Goal: Task Accomplishment & Management: Manage account settings

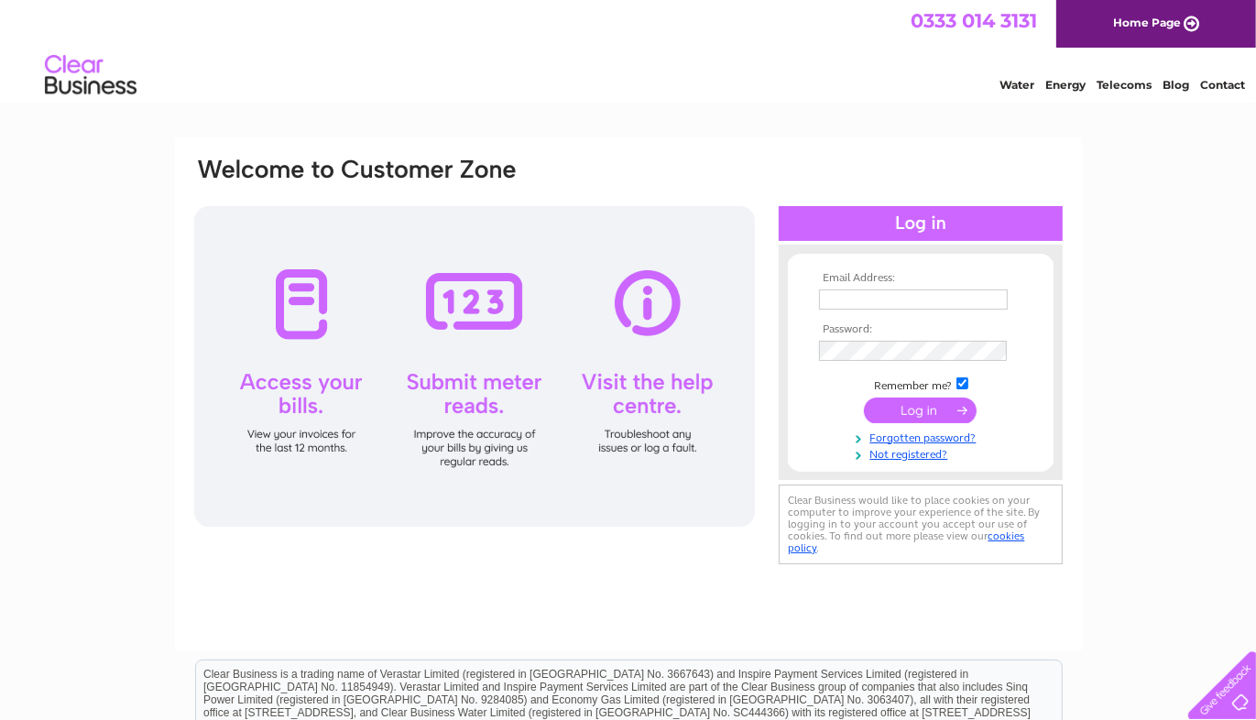
type input "[EMAIL_ADDRESS][DOMAIN_NAME]"
click at [909, 416] on input "submit" at bounding box center [920, 411] width 113 height 26
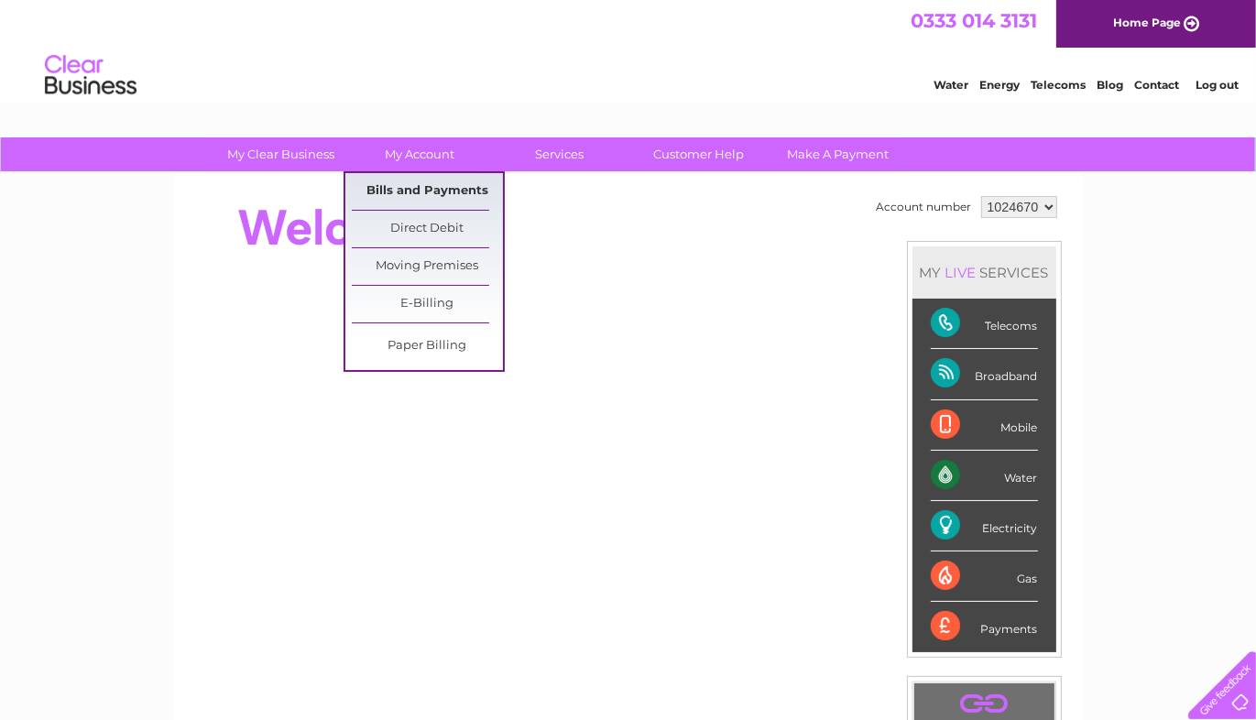
click at [426, 191] on link "Bills and Payments" at bounding box center [427, 191] width 151 height 37
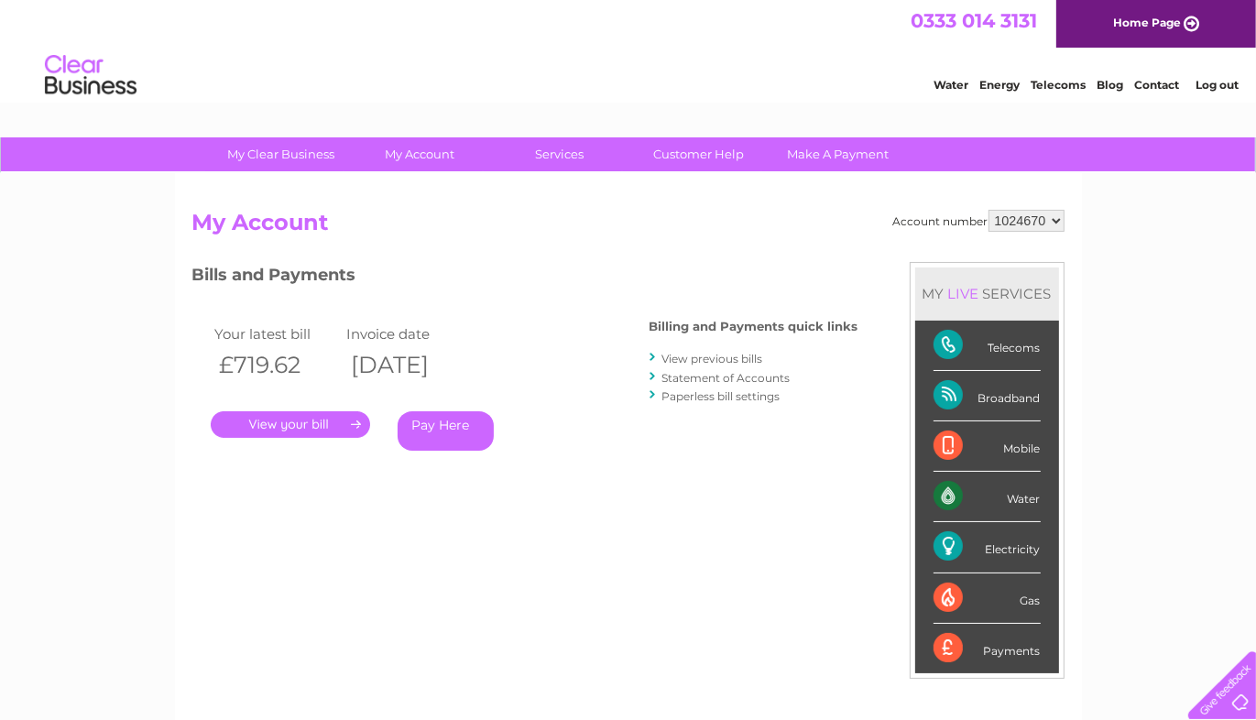
click at [323, 431] on link "." at bounding box center [290, 424] width 159 height 27
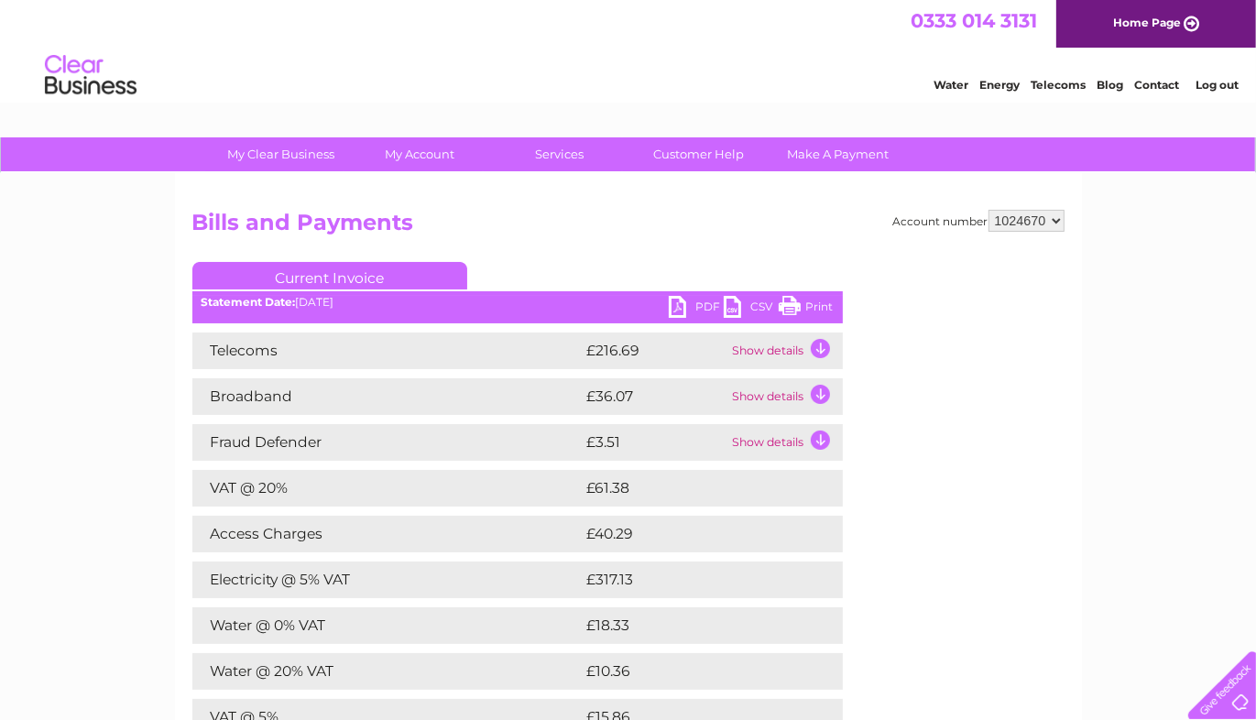
scroll to position [92, 0]
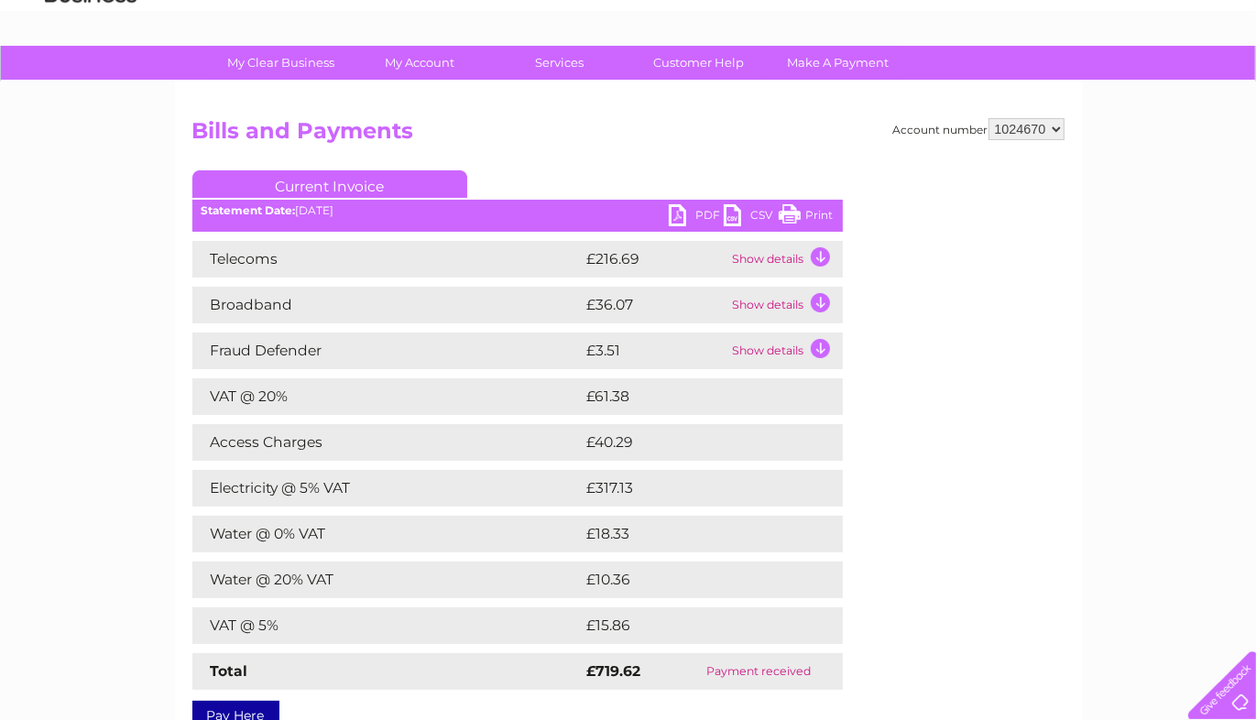
click at [685, 216] on link "PDF" at bounding box center [696, 217] width 55 height 27
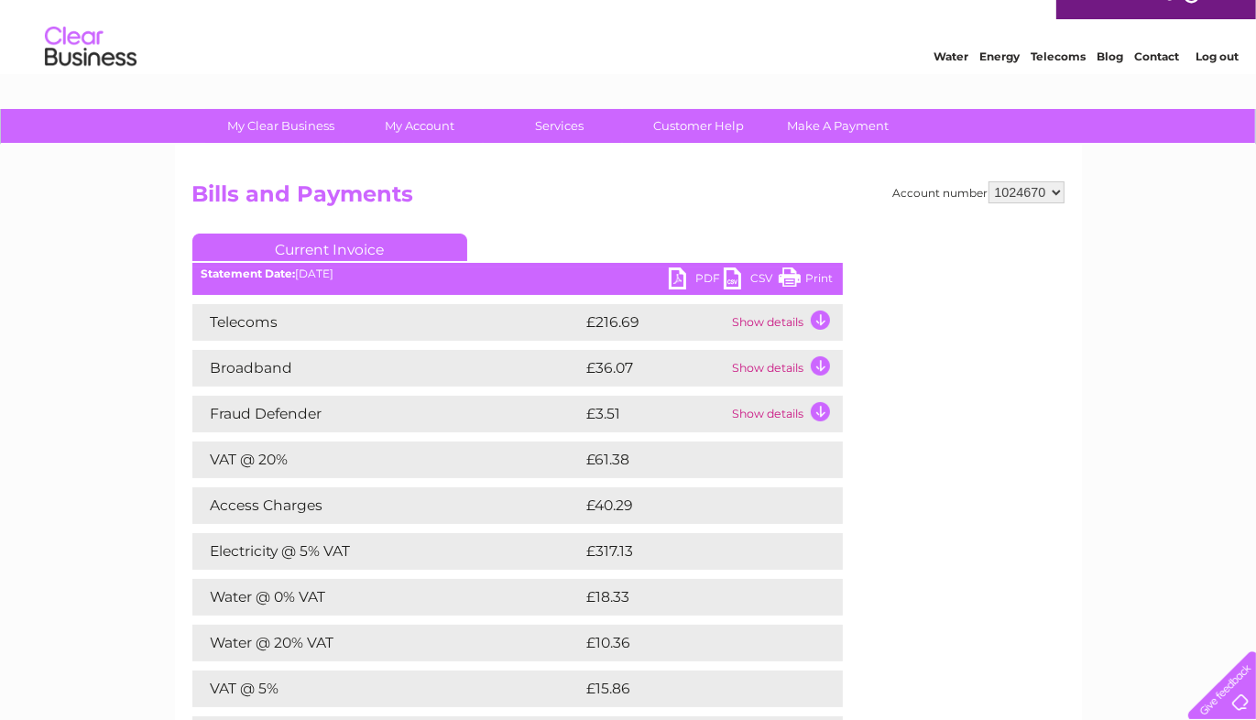
scroll to position [0, 0]
